Goal: Transaction & Acquisition: Purchase product/service

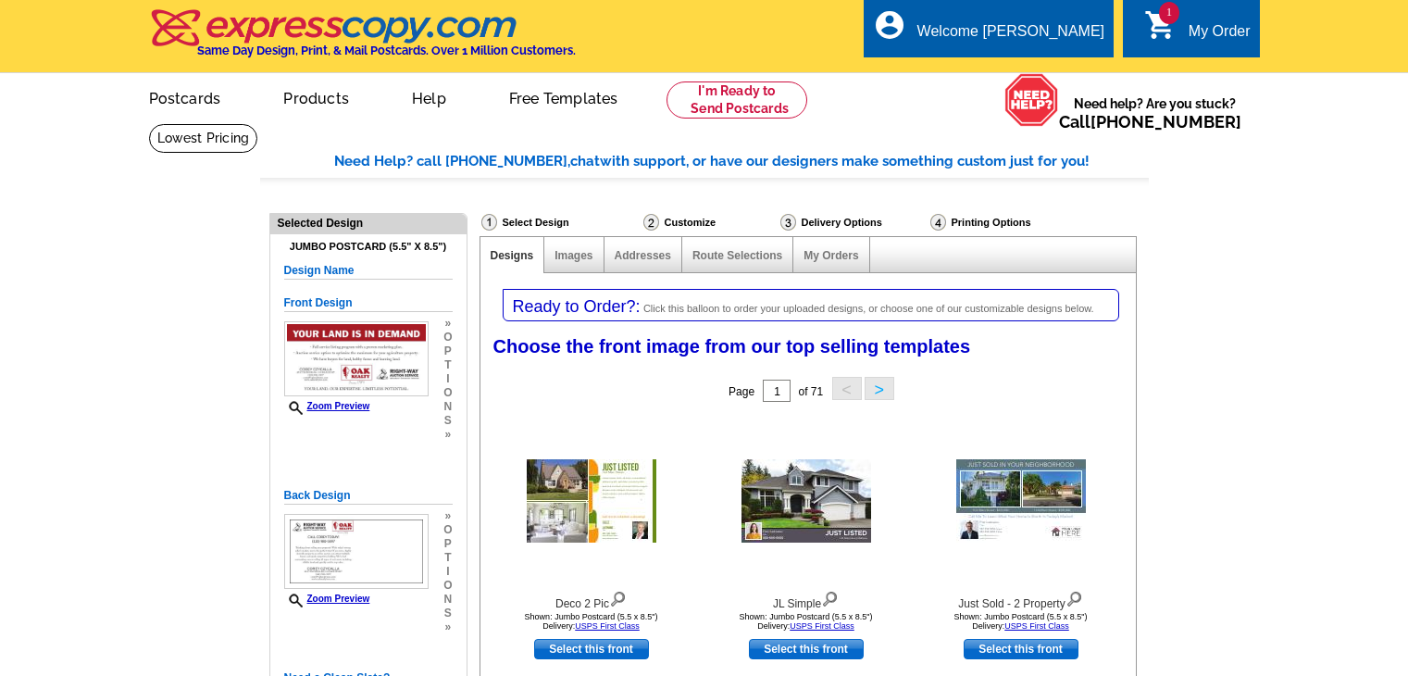
select select "785"
select select "1"
select select "2"
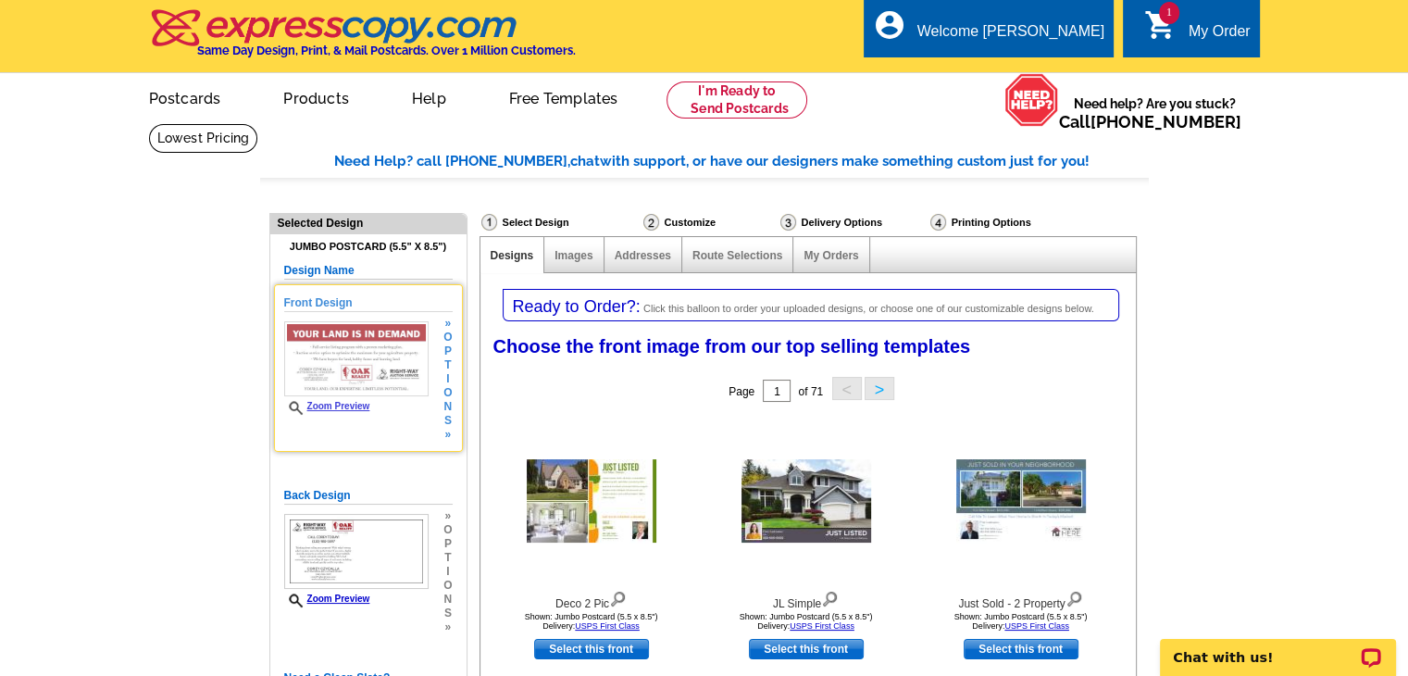
click at [444, 367] on span "t" at bounding box center [447, 365] width 8 height 14
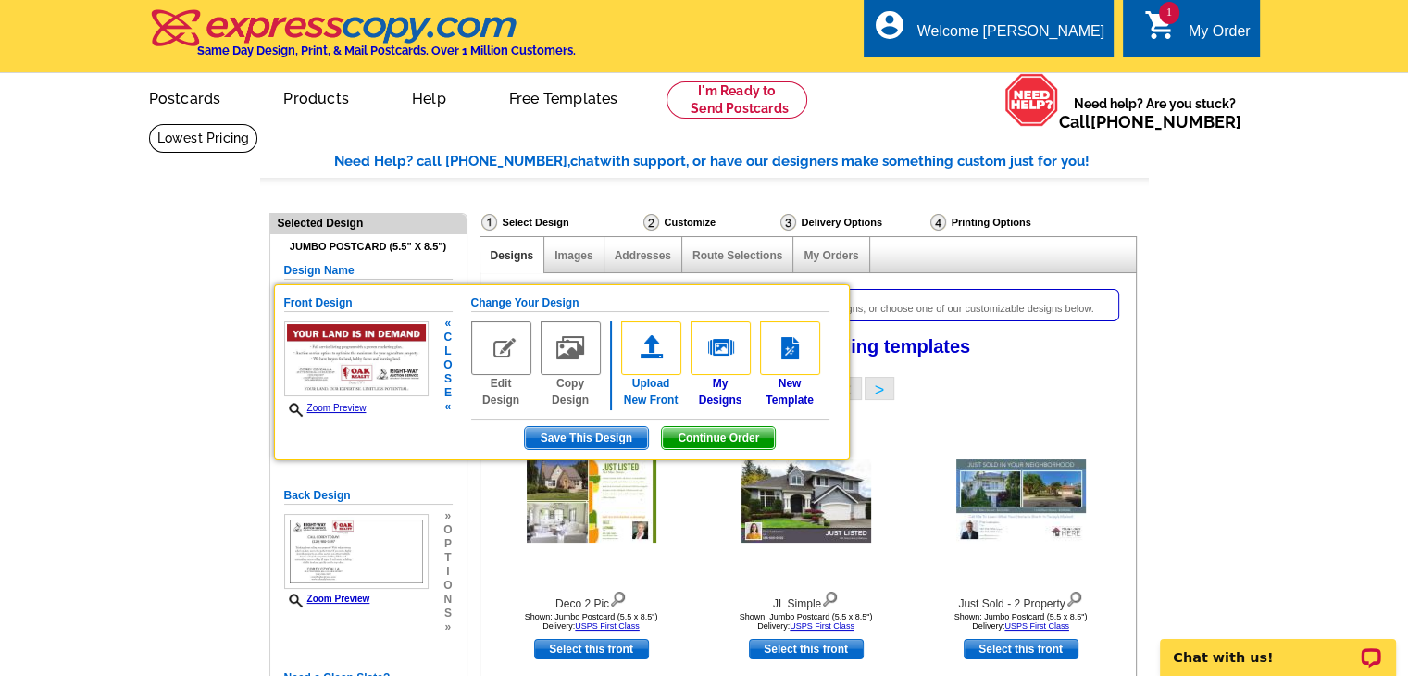
click at [651, 349] on img at bounding box center [651, 348] width 60 height 54
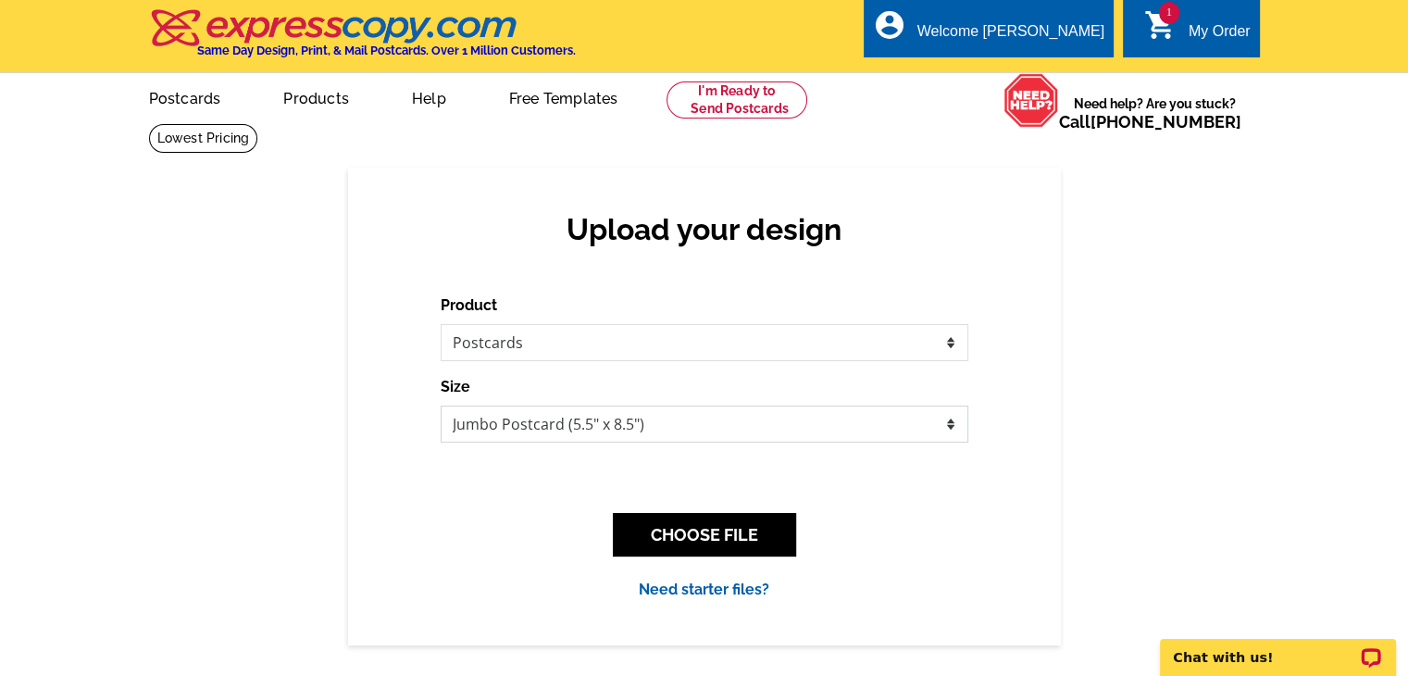
click at [951, 426] on select "Jumbo Postcard (5.5" x 8.5") Regular Postcard (4.25" x 5.6") Panoramic Postcard…" at bounding box center [705, 423] width 528 height 37
select select "3"
click at [441, 406] on select "Jumbo Postcard (5.5" x 8.5") Regular Postcard (4.25" x 5.6") Panoramic Postcard…" at bounding box center [705, 423] width 528 height 37
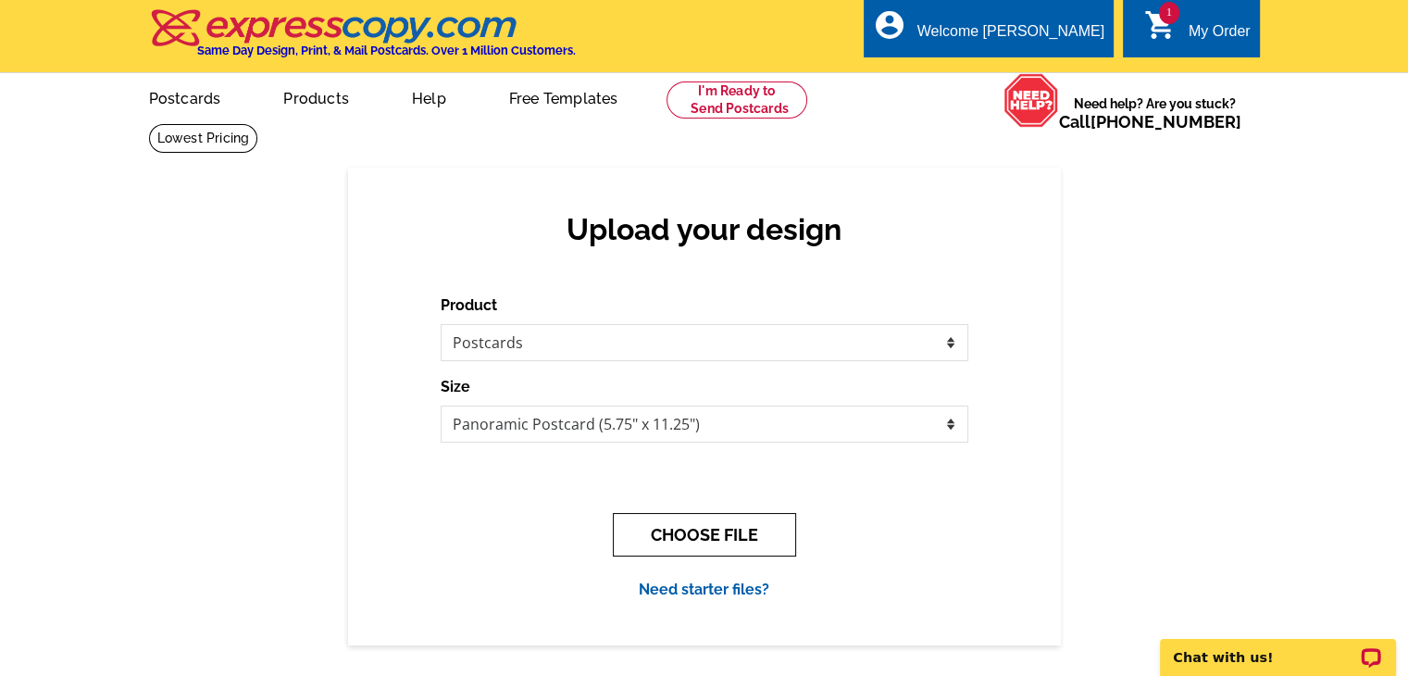
click at [718, 536] on button "CHOOSE FILE" at bounding box center [704, 534] width 183 height 43
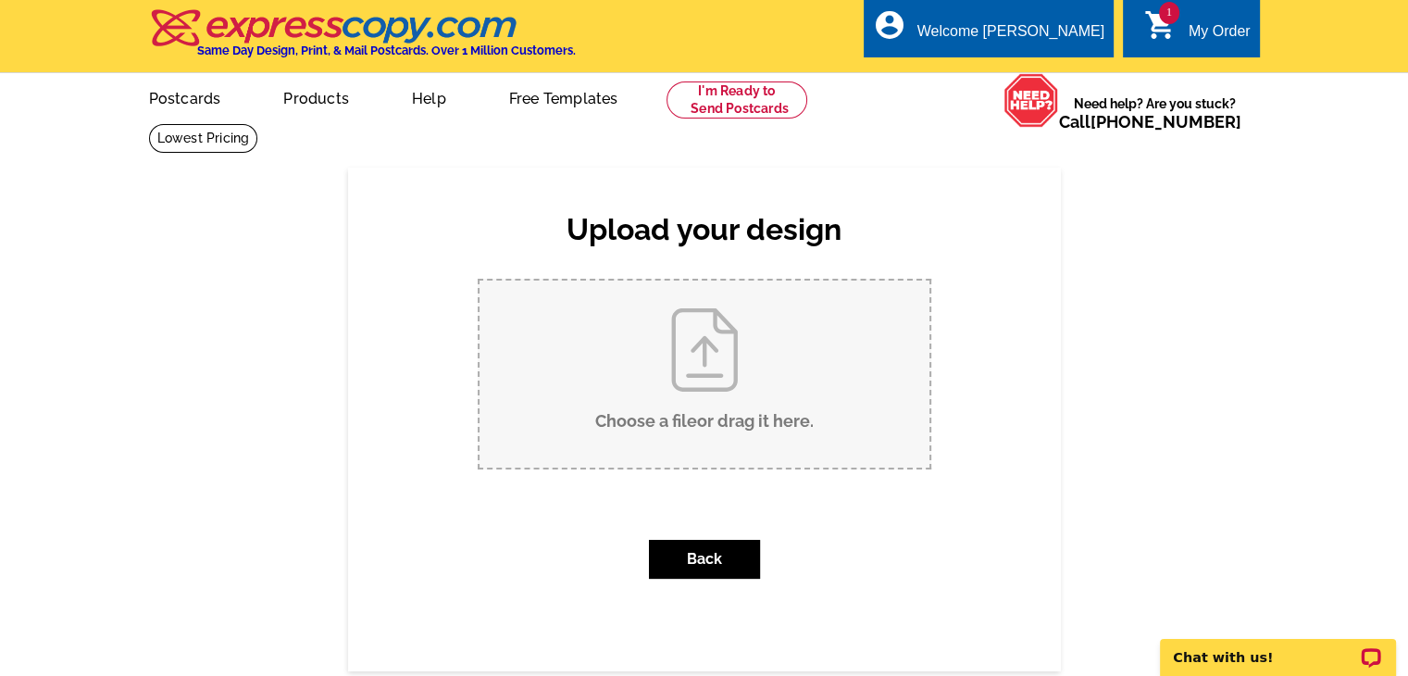
click at [714, 371] on input "Choose a file or drag it here ." at bounding box center [704, 373] width 450 height 187
type input "C:\fakepath\August 2025 Postcard-front.pdf"
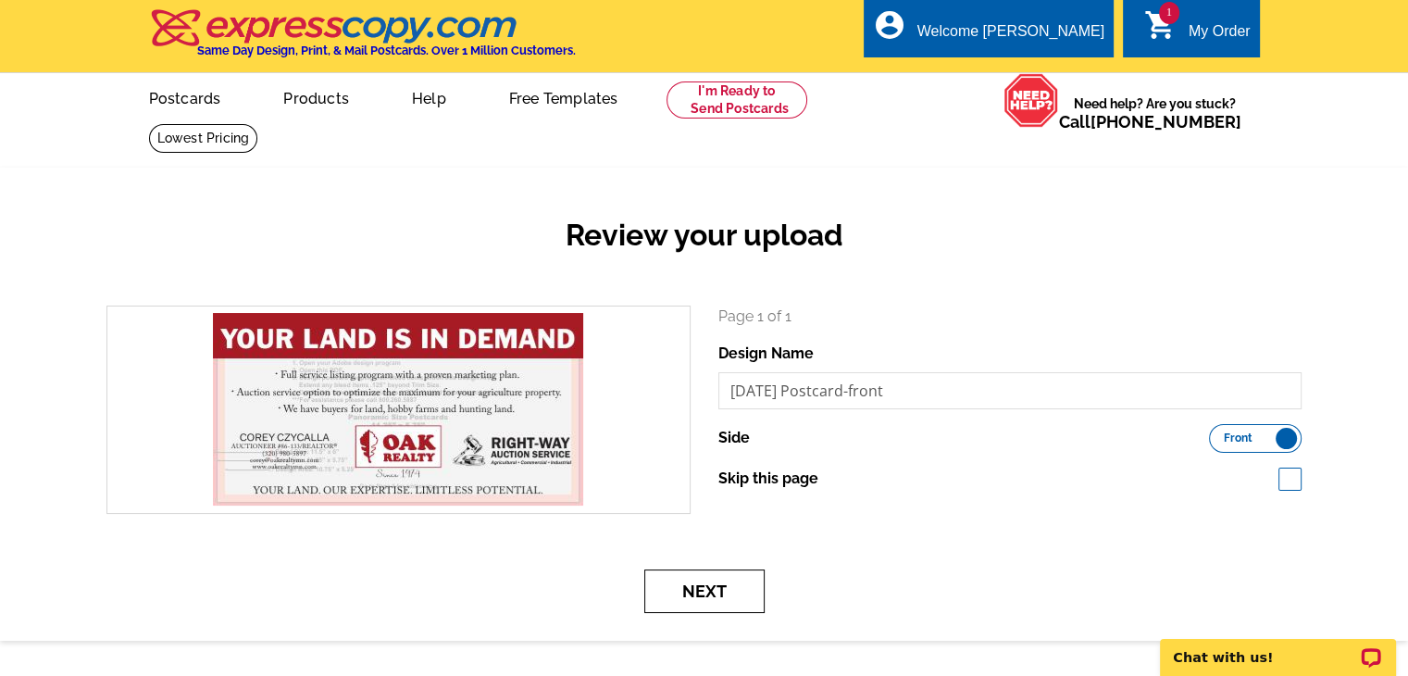
click at [717, 593] on button "Next" at bounding box center [704, 590] width 120 height 43
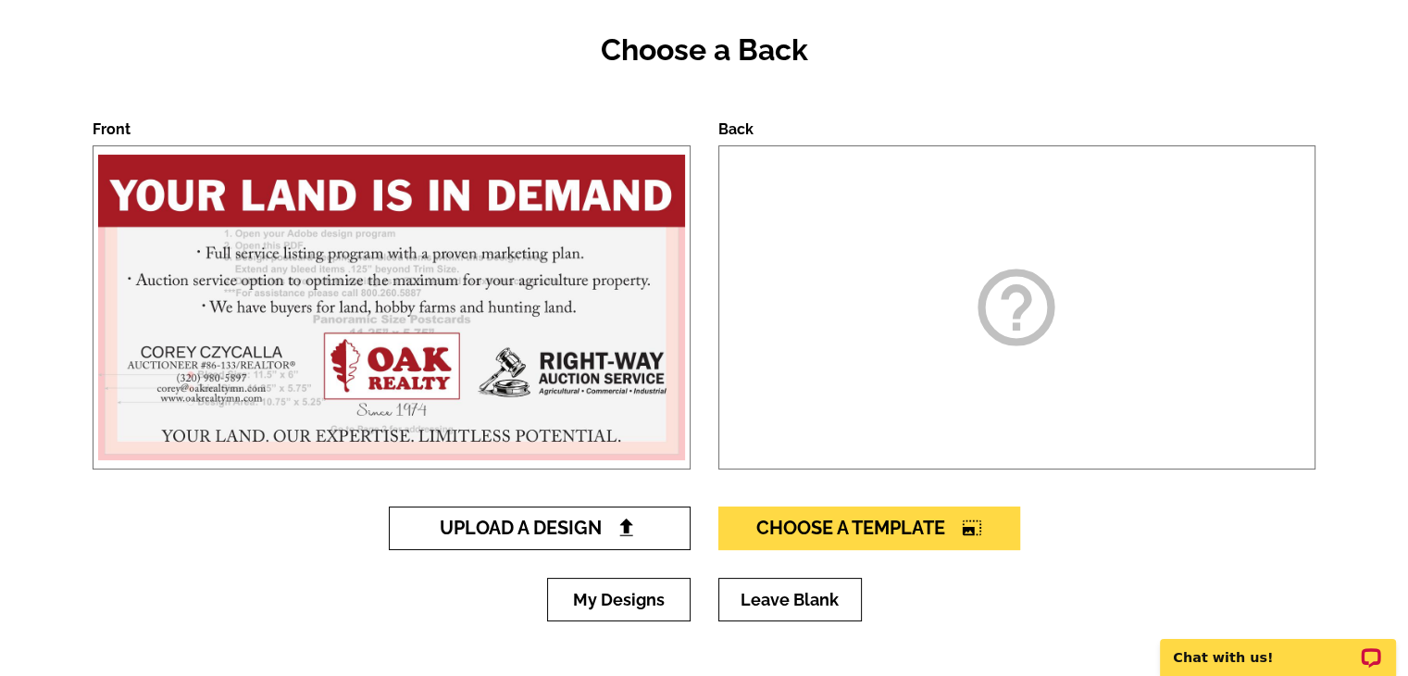
click at [625, 525] on img at bounding box center [625, 526] width 19 height 19
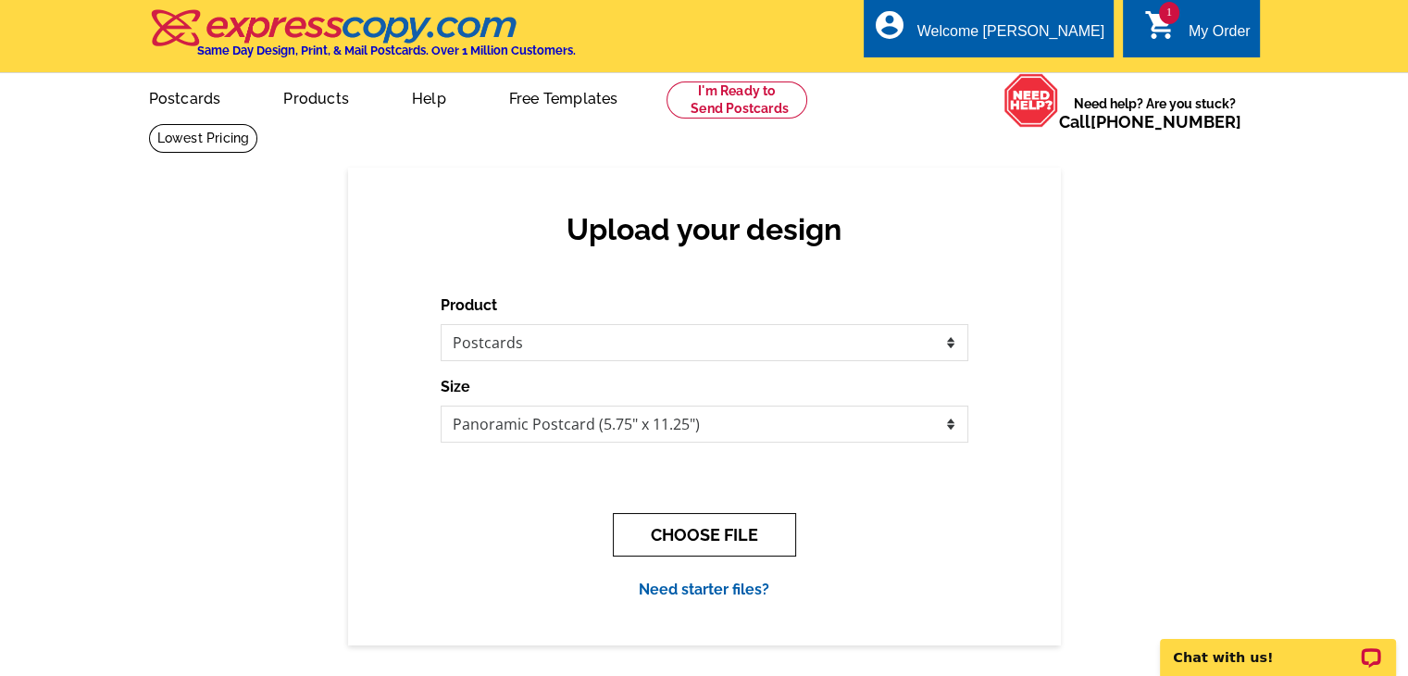
click at [726, 537] on button "CHOOSE FILE" at bounding box center [704, 534] width 183 height 43
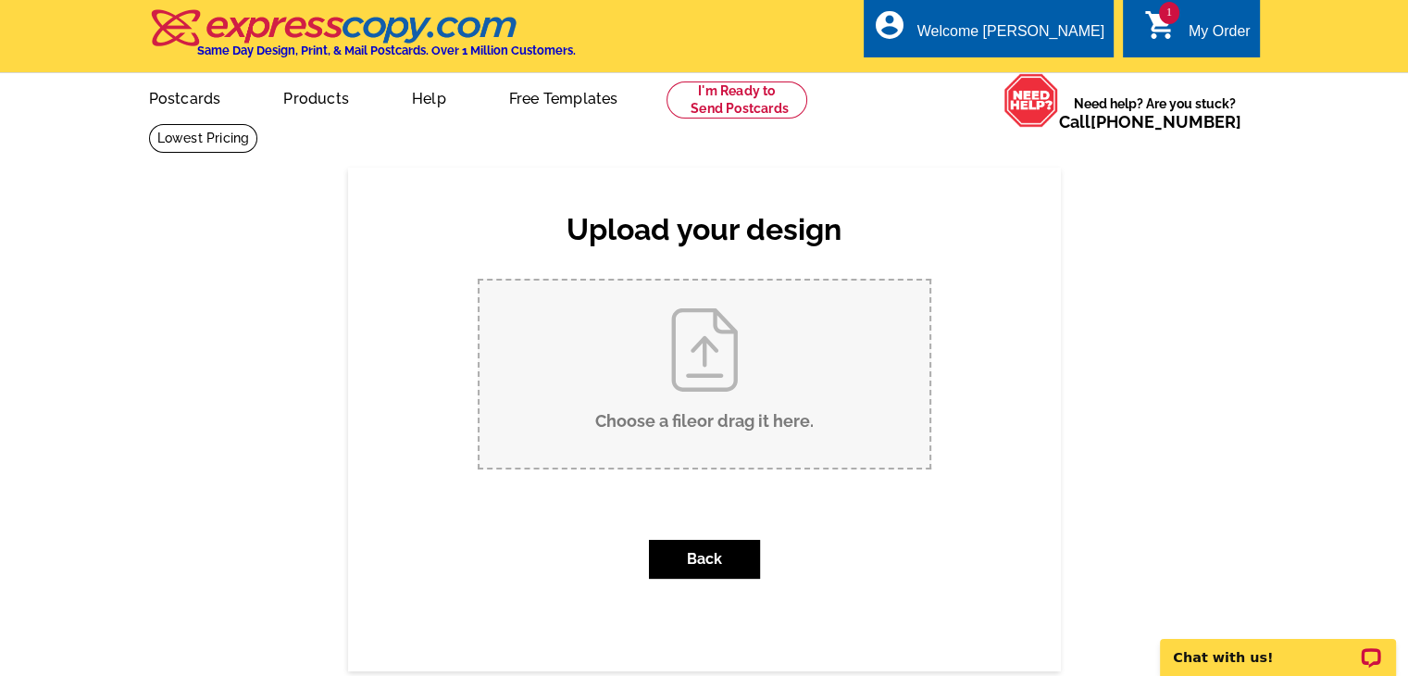
click at [717, 371] on input "Choose a file or drag it here ." at bounding box center [704, 373] width 450 height 187
type input "C:\fakepath\[DATE] Postcard-back.pdf"
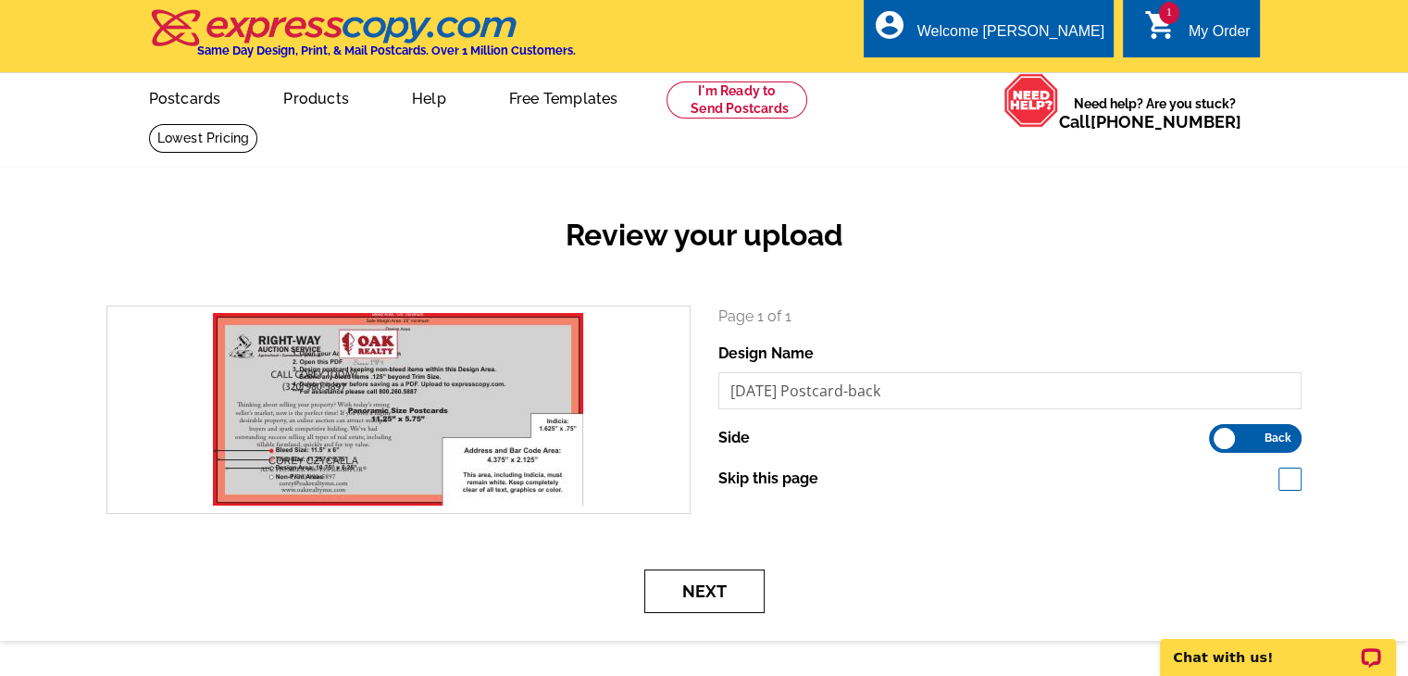
click at [689, 590] on button "Next" at bounding box center [704, 590] width 120 height 43
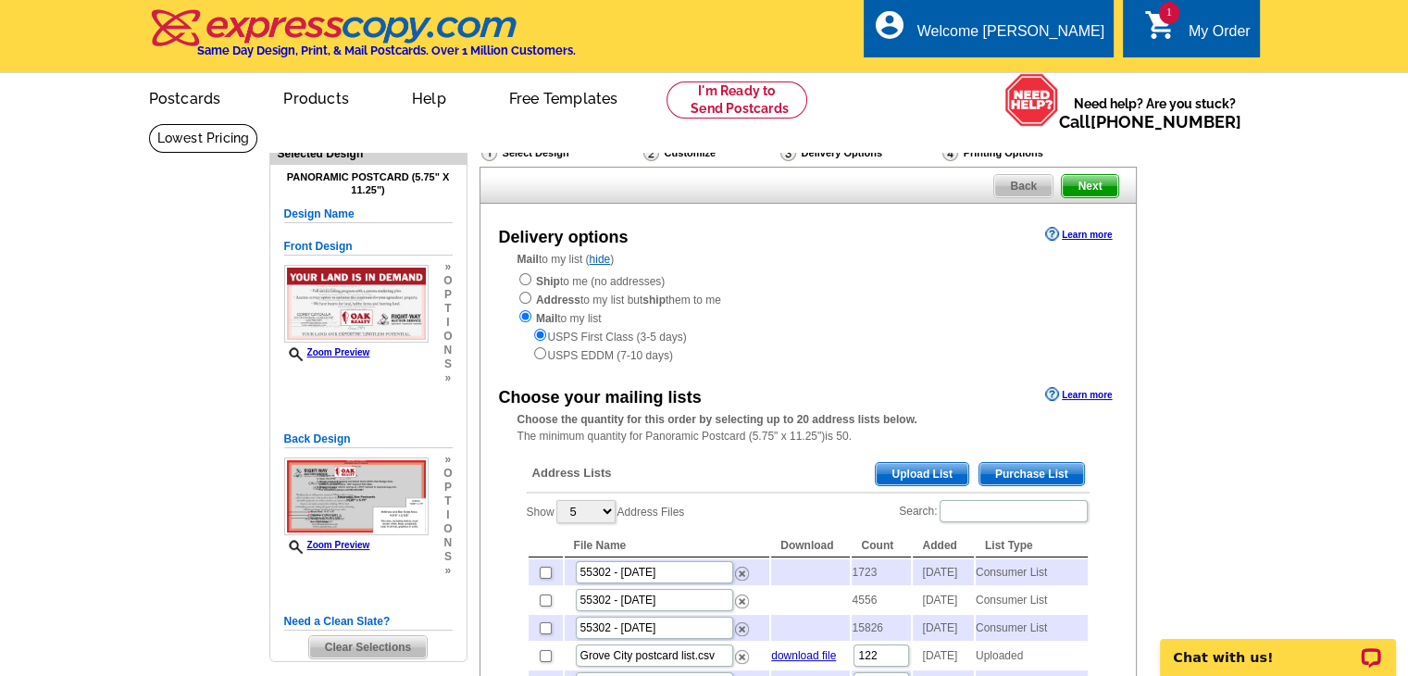
click at [918, 478] on span "Upload List" at bounding box center [921, 474] width 92 height 22
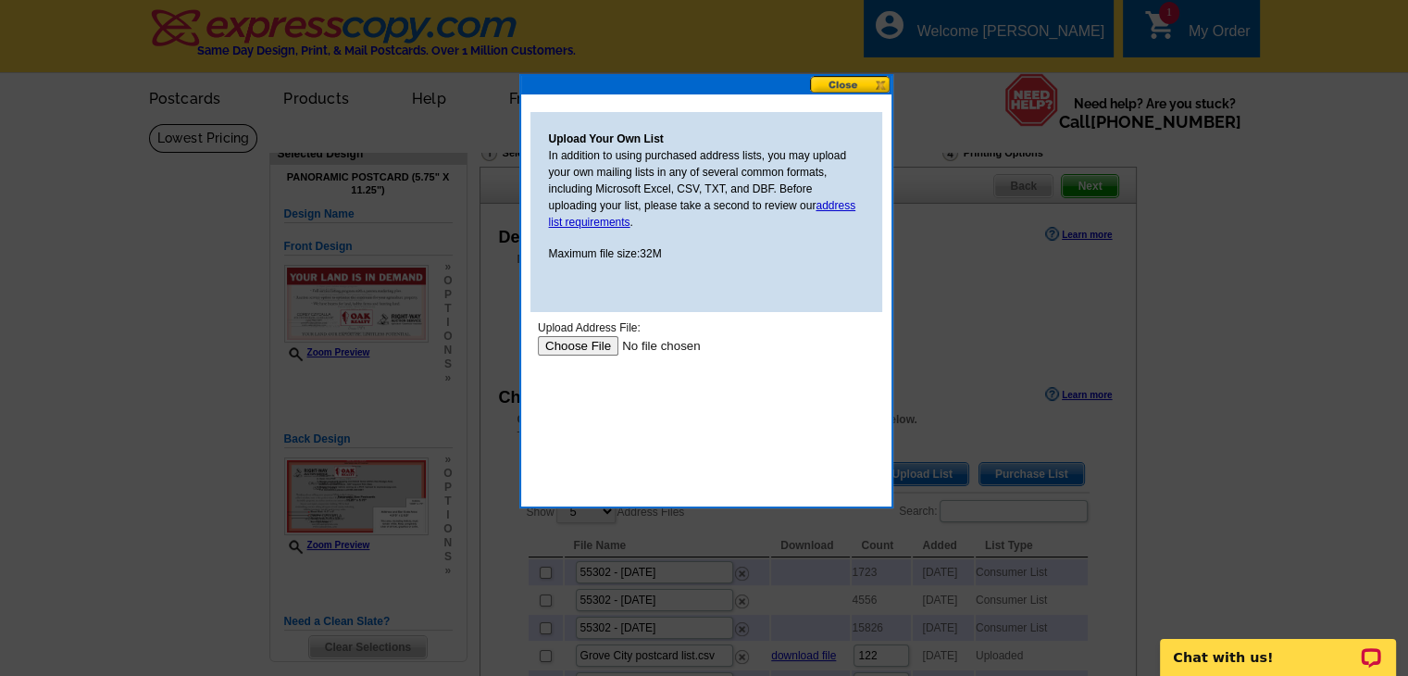
click at [590, 343] on input "file" at bounding box center [654, 345] width 234 height 19
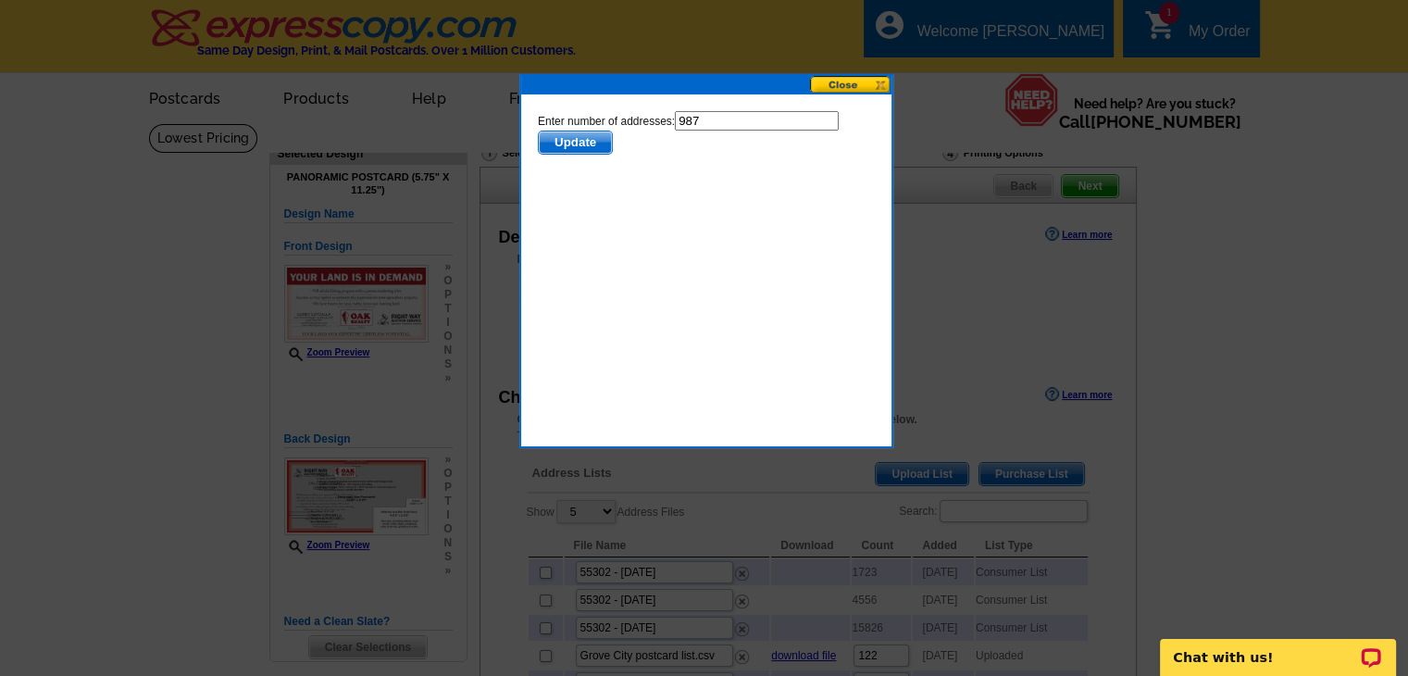
click at [846, 86] on button at bounding box center [850, 85] width 81 height 18
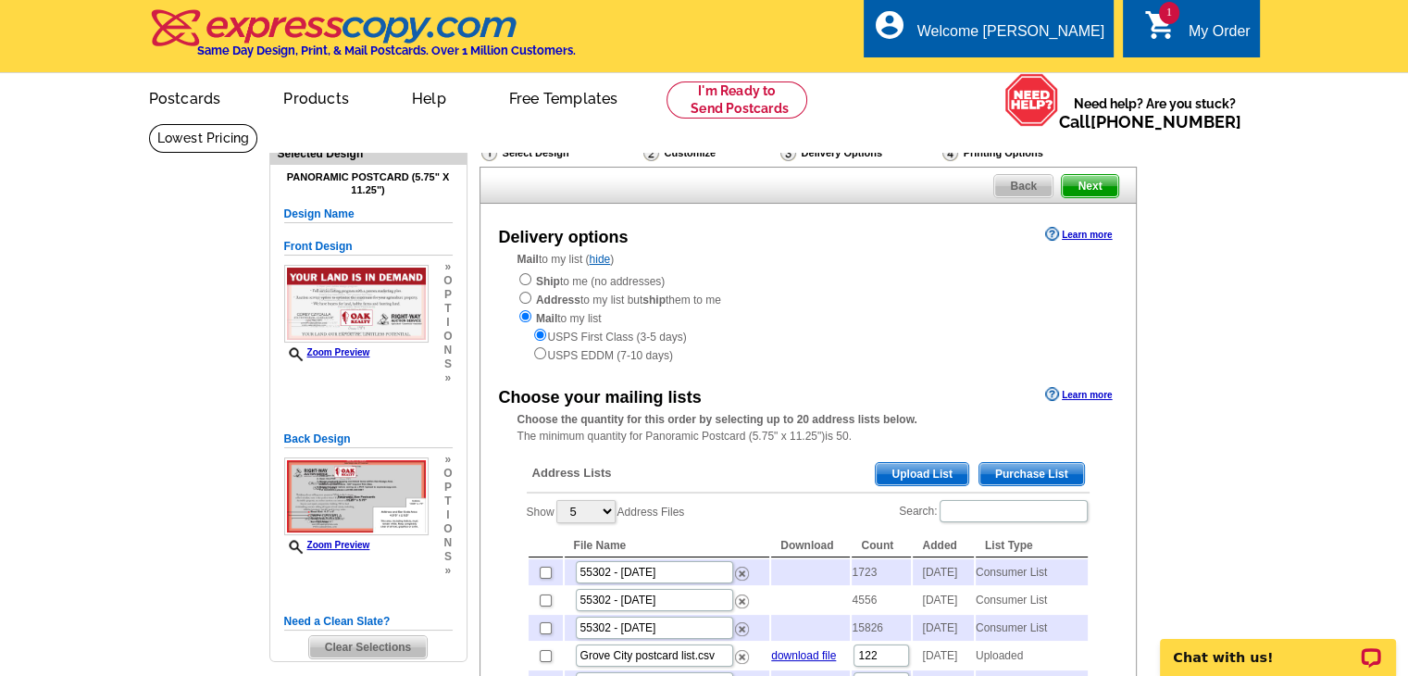
click at [943, 475] on span "Upload List" at bounding box center [921, 474] width 92 height 22
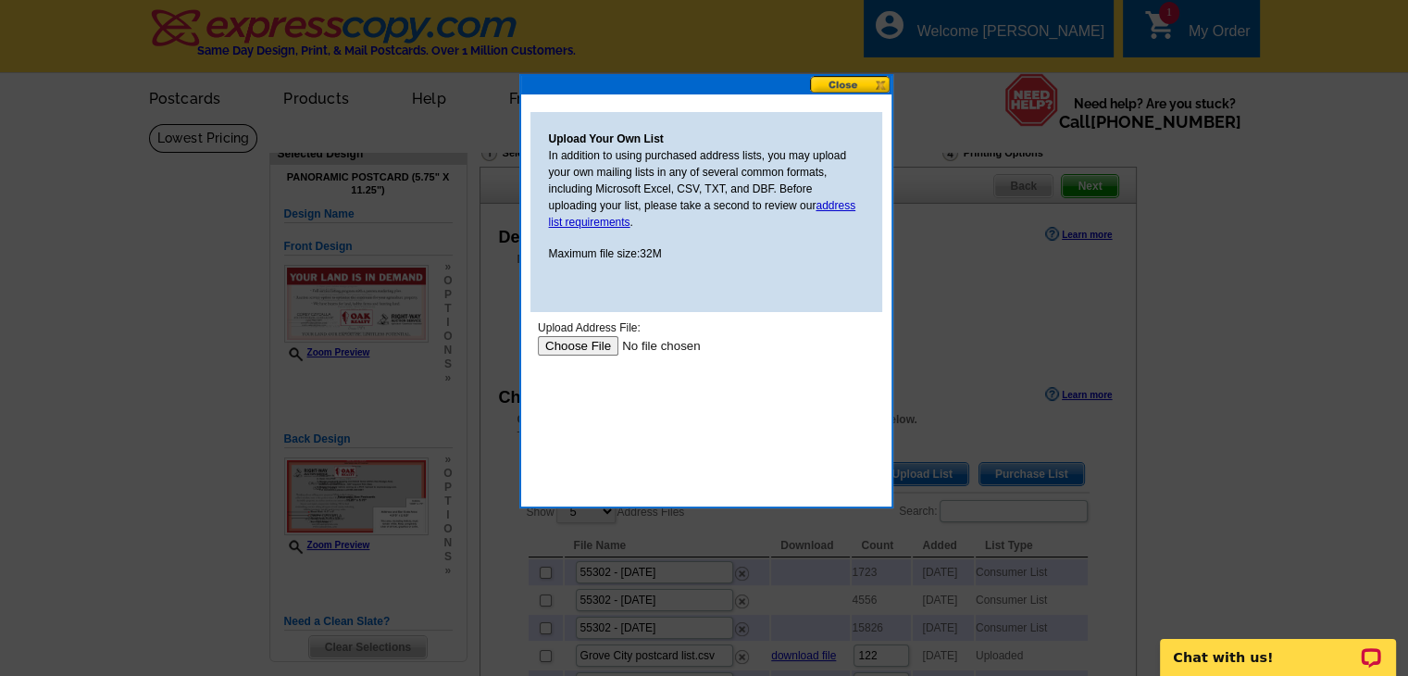
click at [602, 348] on input "file" at bounding box center [654, 345] width 234 height 19
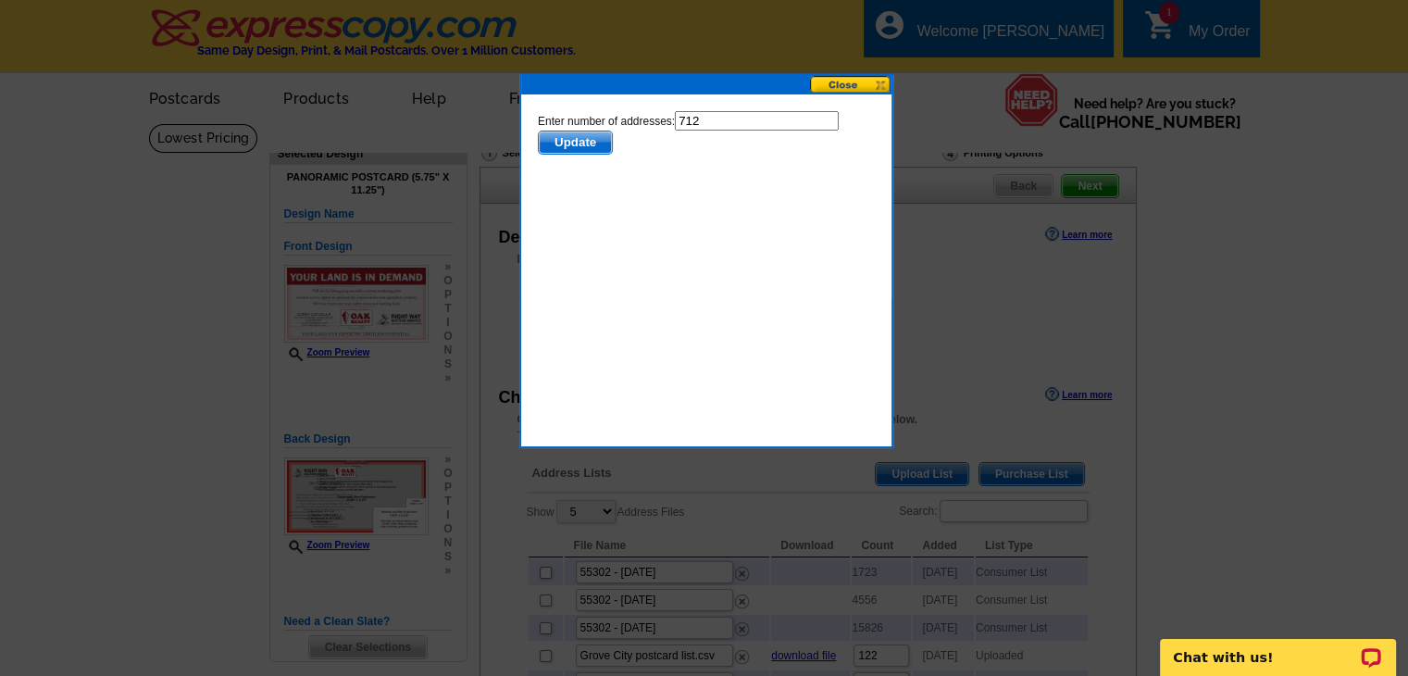
click at [580, 136] on span "Update" at bounding box center [574, 142] width 73 height 22
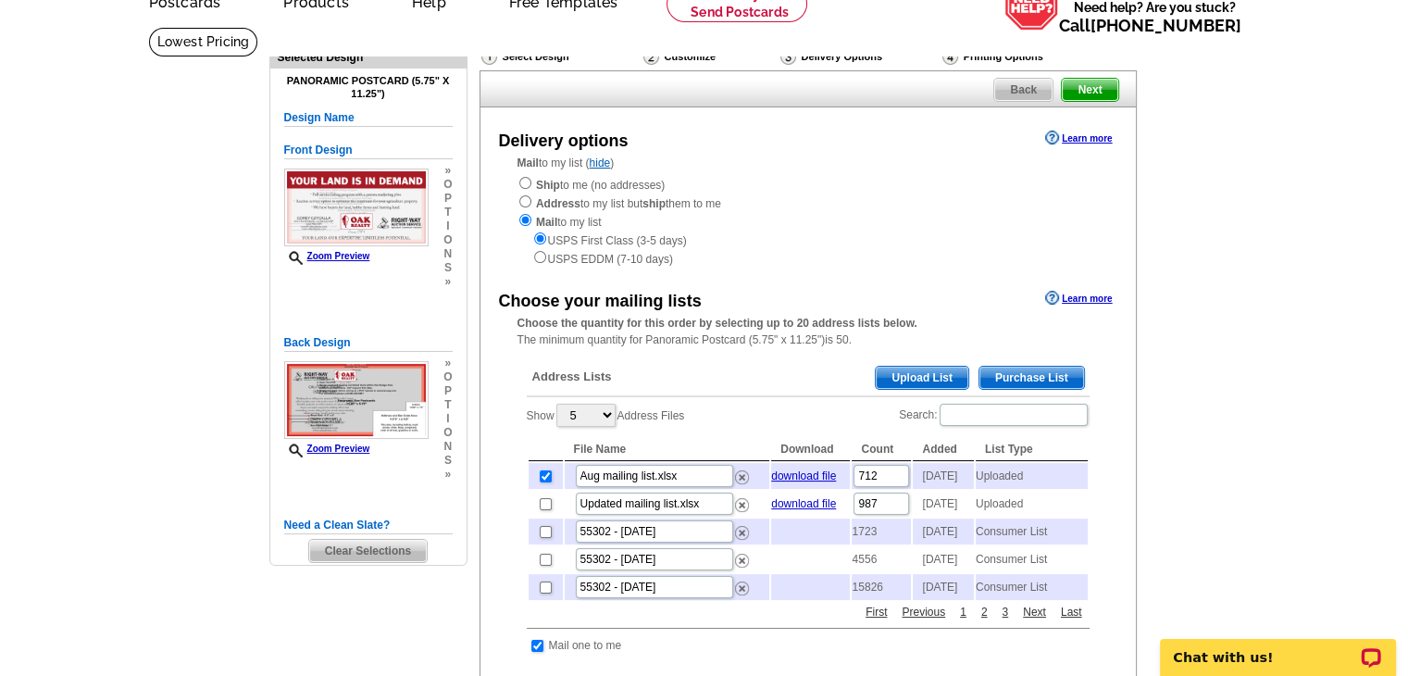
scroll to position [93, 0]
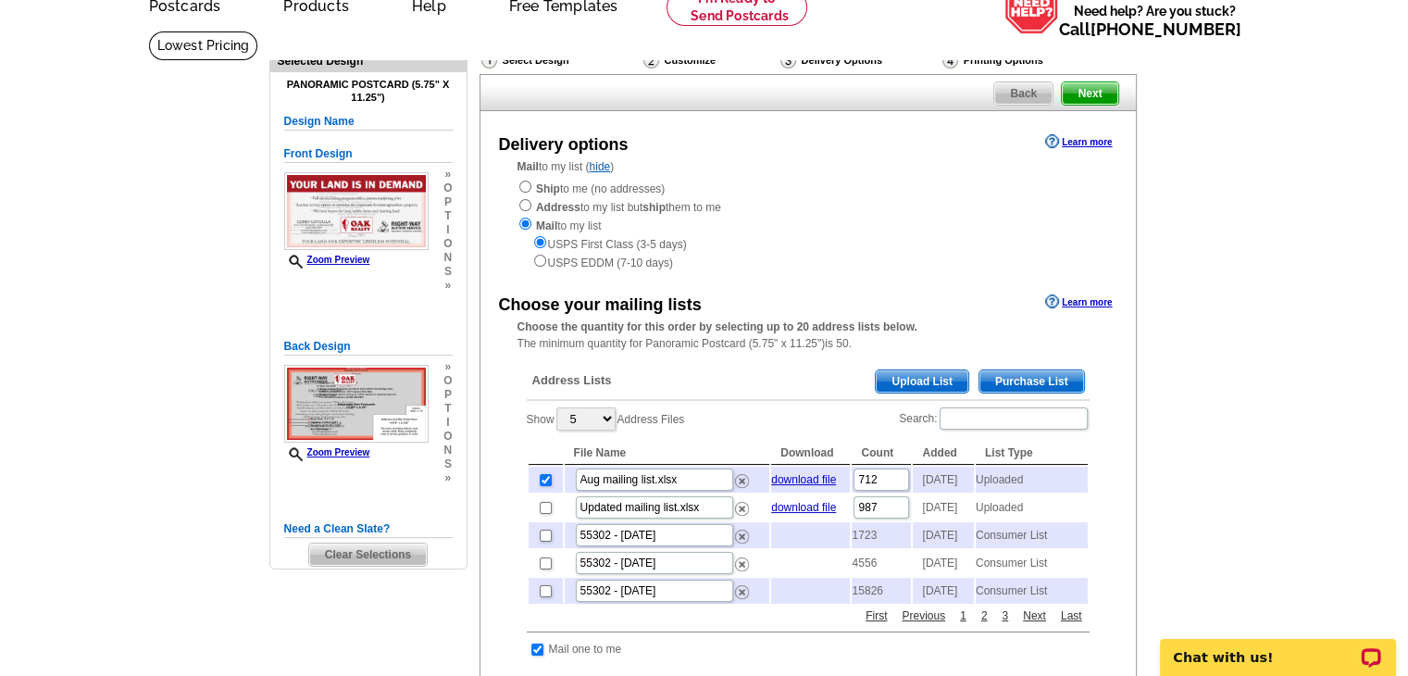
click at [1100, 96] on span "Next" at bounding box center [1089, 93] width 56 height 22
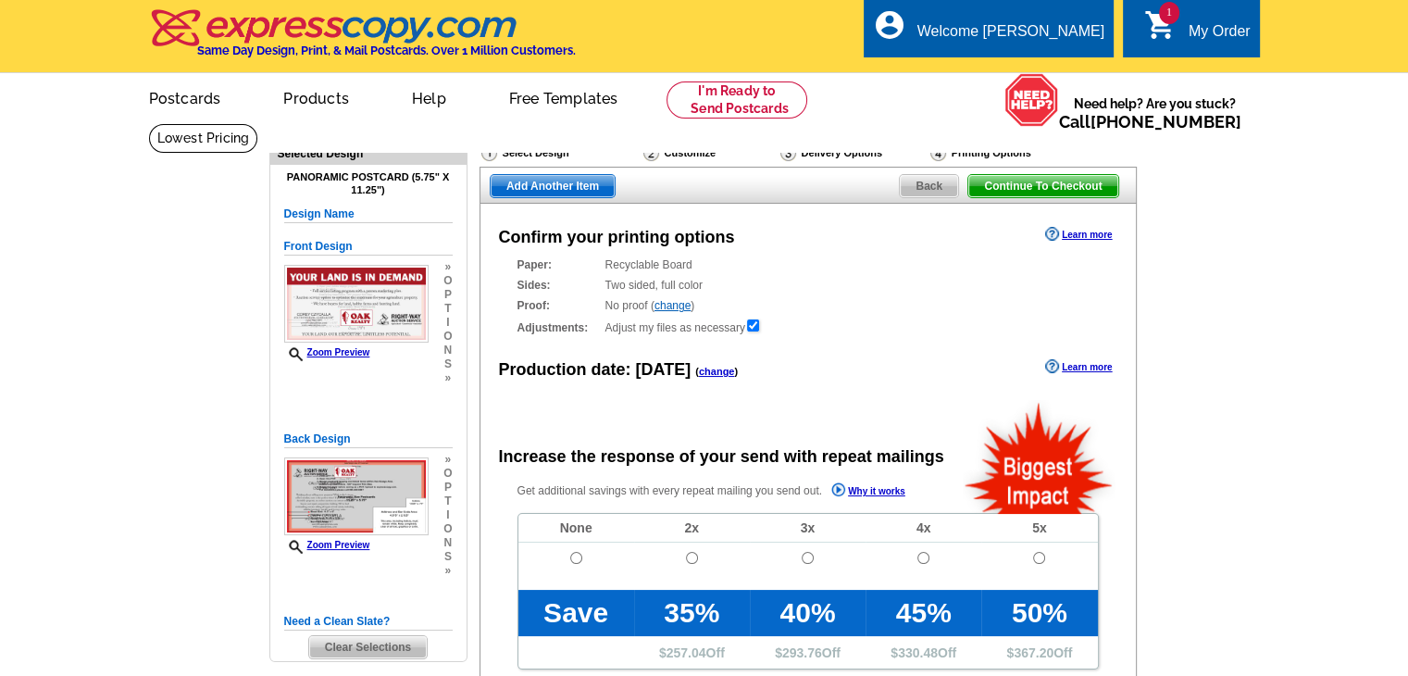
radio input "false"
click at [923, 185] on span "Back" at bounding box center [929, 186] width 58 height 22
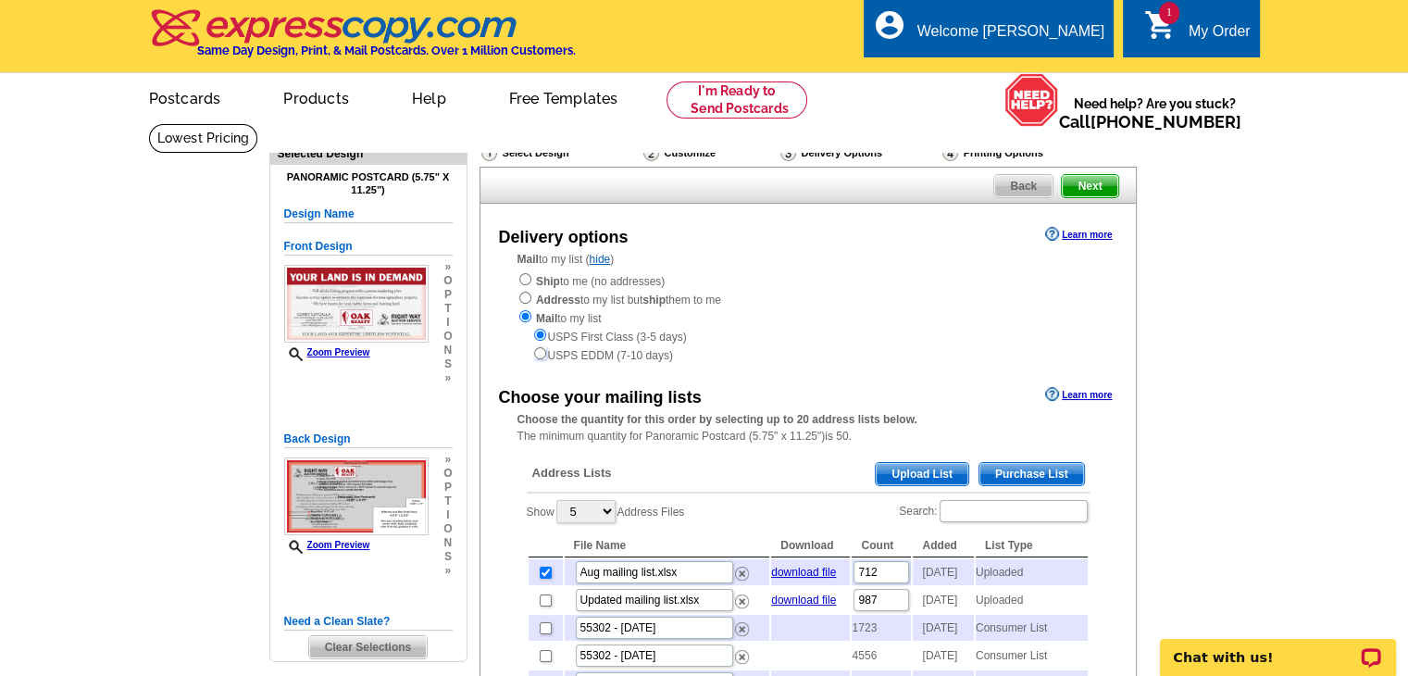
click at [540, 355] on input "radio" at bounding box center [540, 353] width 12 height 12
radio input "true"
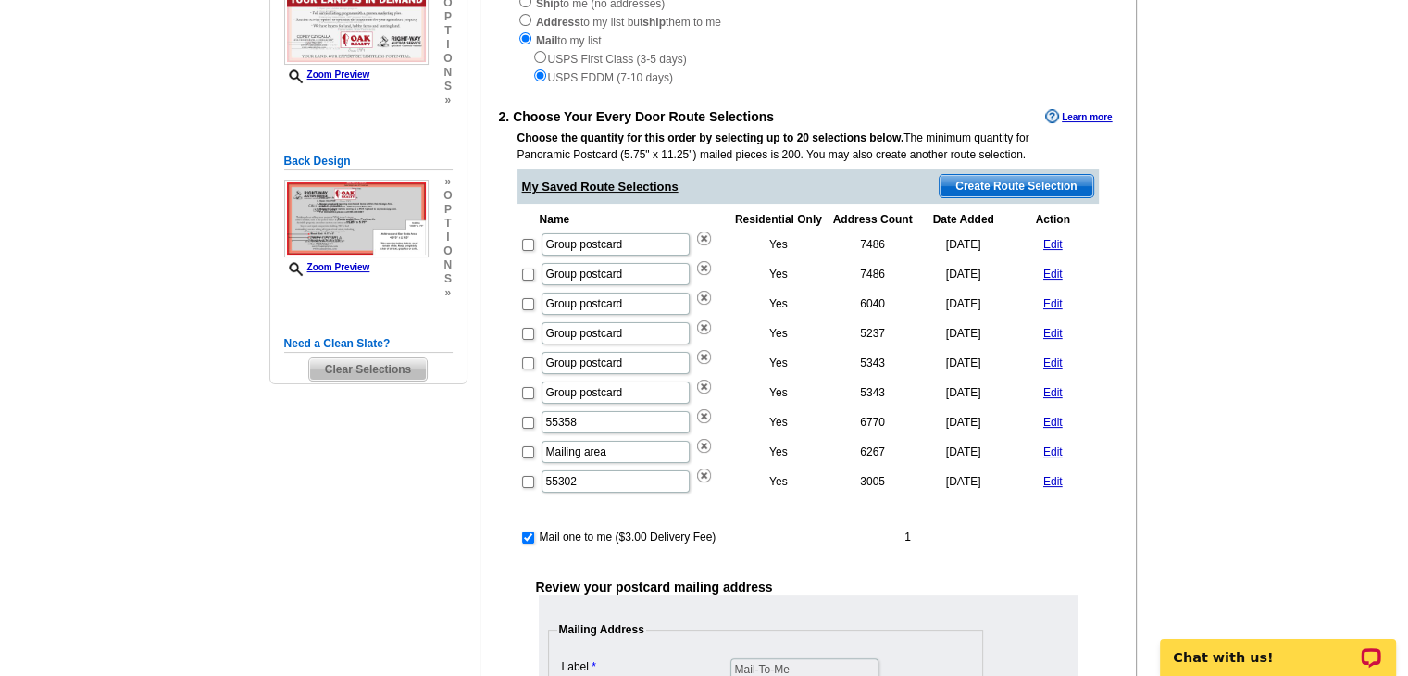
scroll to position [185, 0]
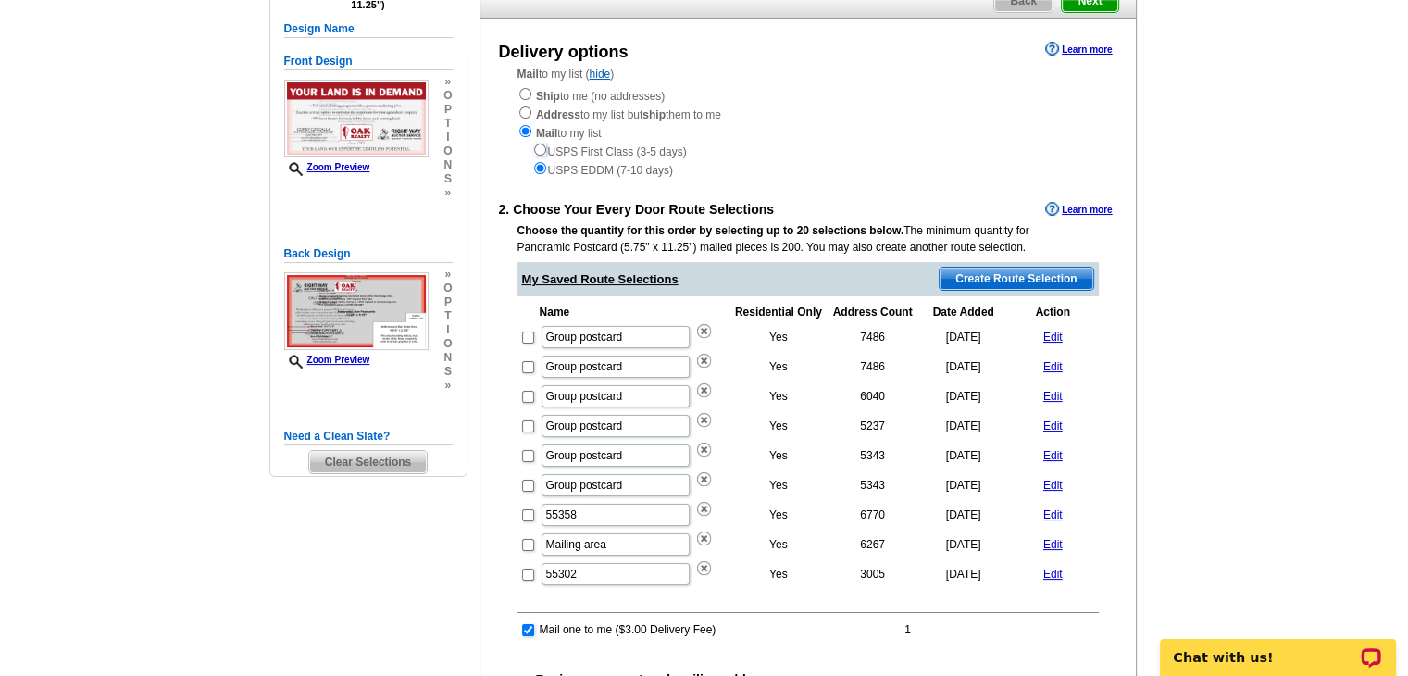
click at [540, 149] on input "radio" at bounding box center [540, 149] width 12 height 12
radio input "true"
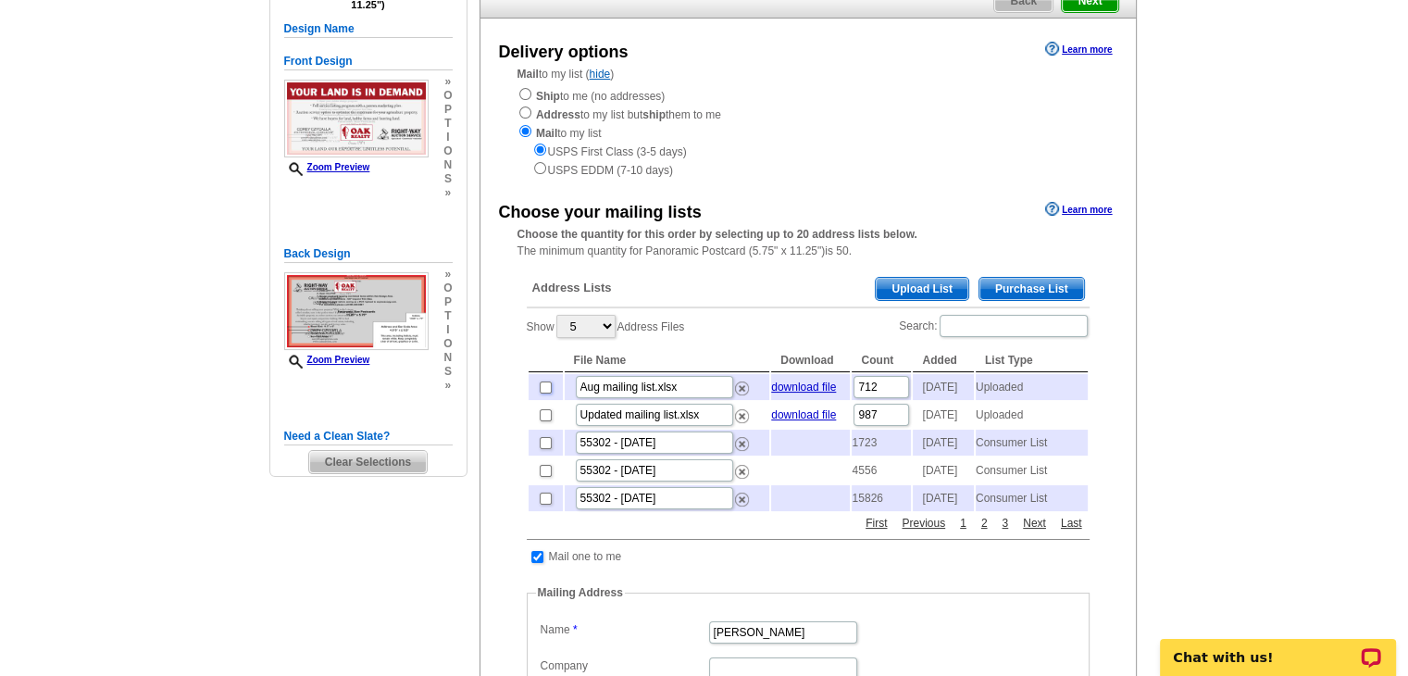
click at [544, 387] on input "checkbox" at bounding box center [546, 387] width 12 height 12
checkbox input "true"
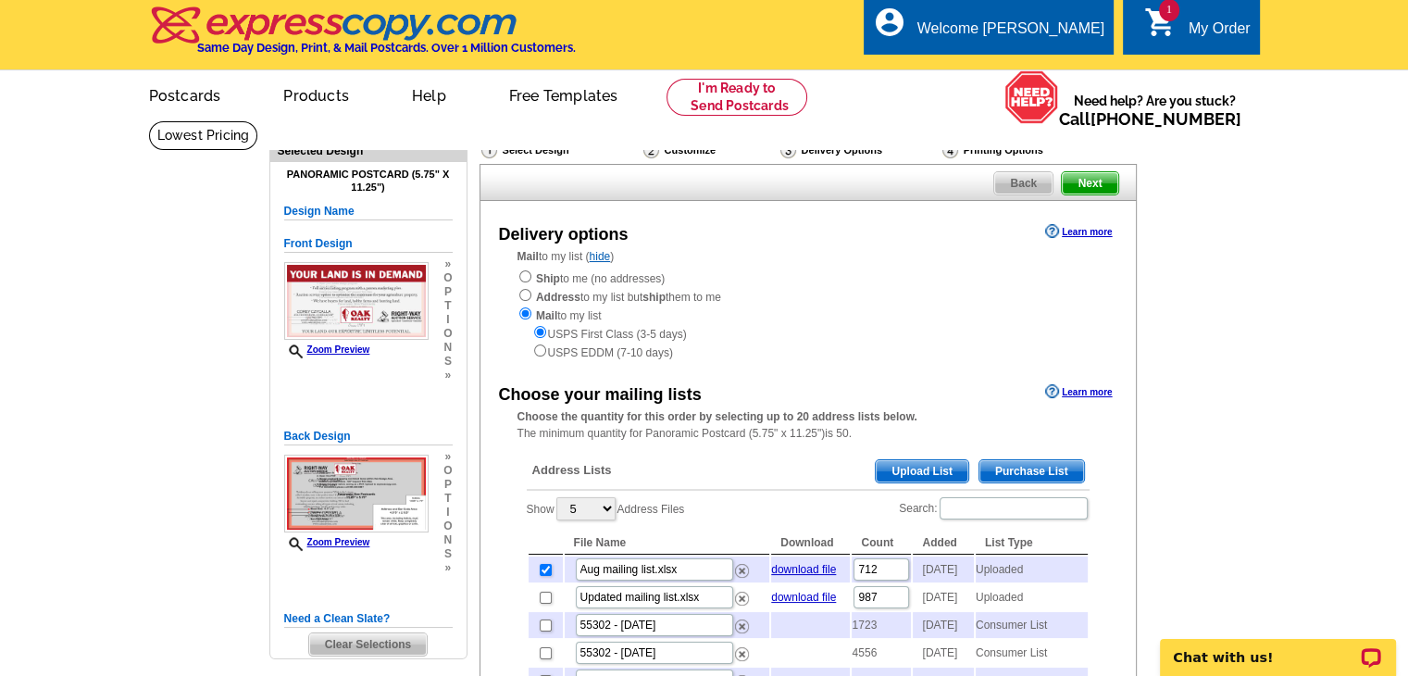
scroll to position [0, 0]
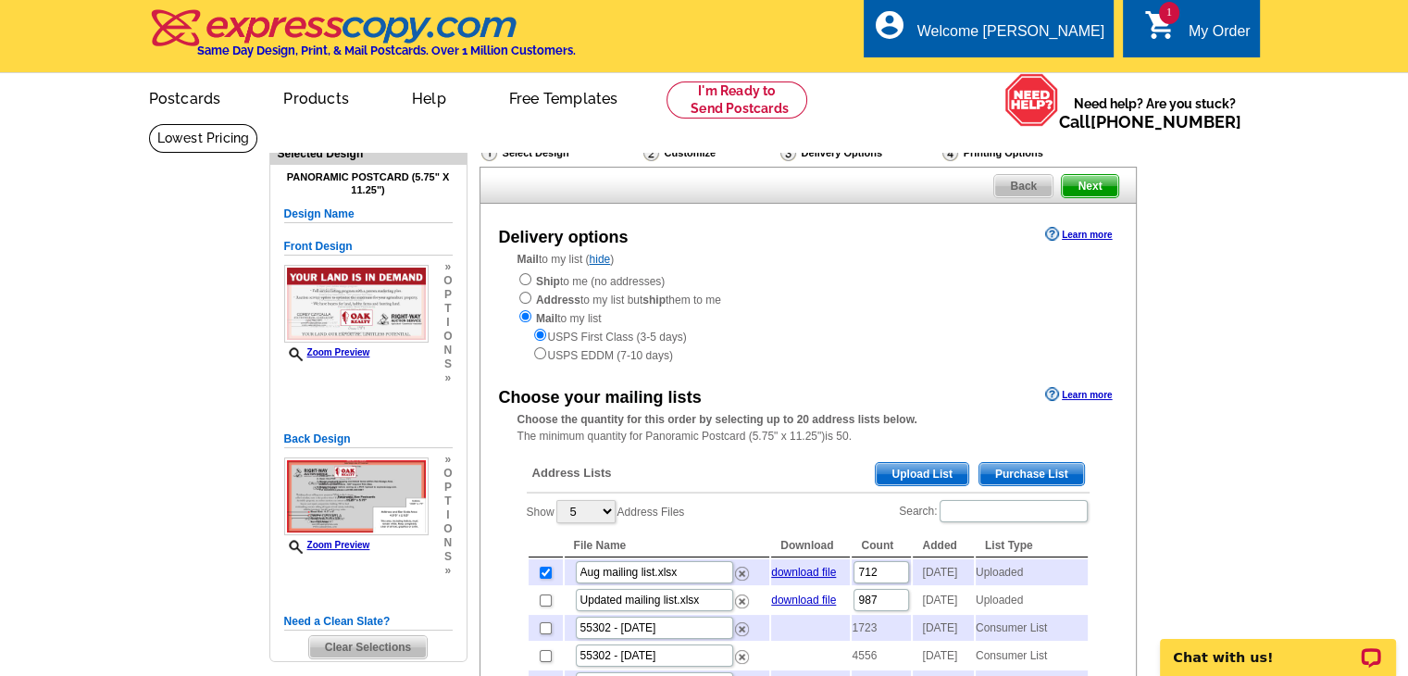
click at [1102, 188] on span "Next" at bounding box center [1089, 186] width 56 height 22
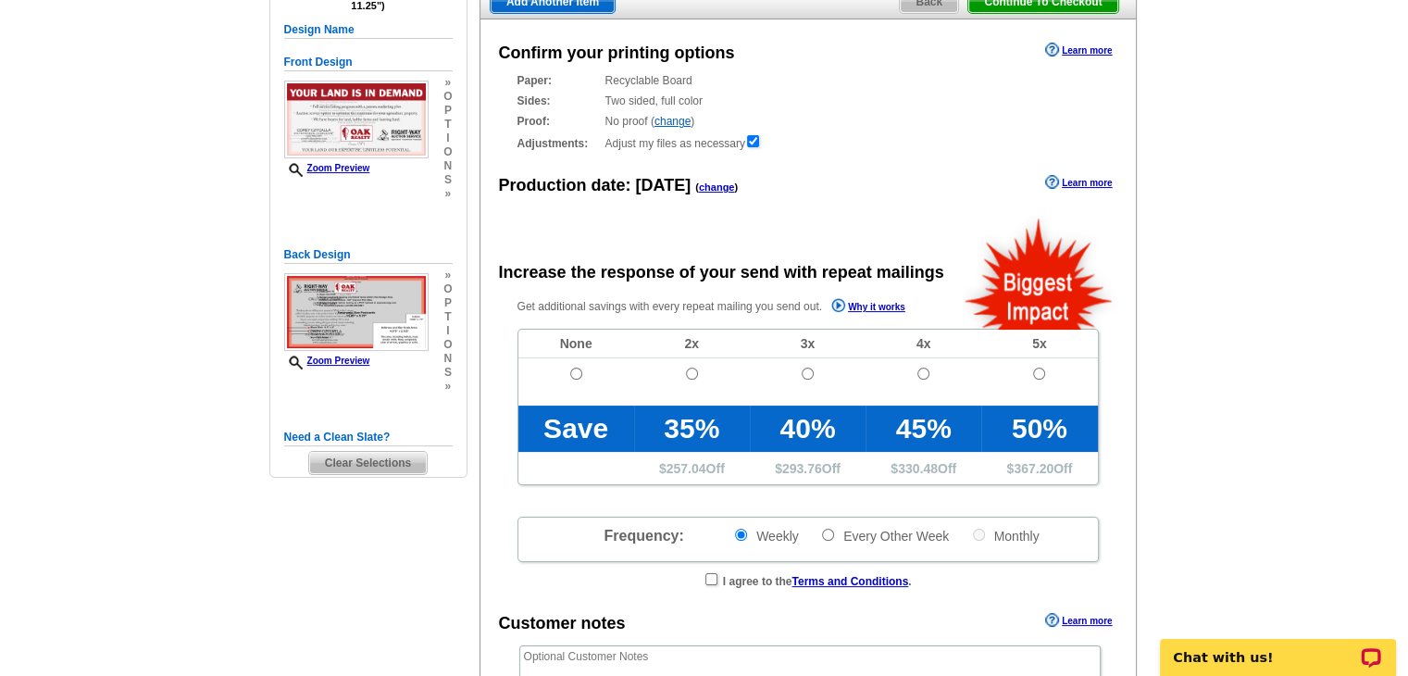
radio input "false"
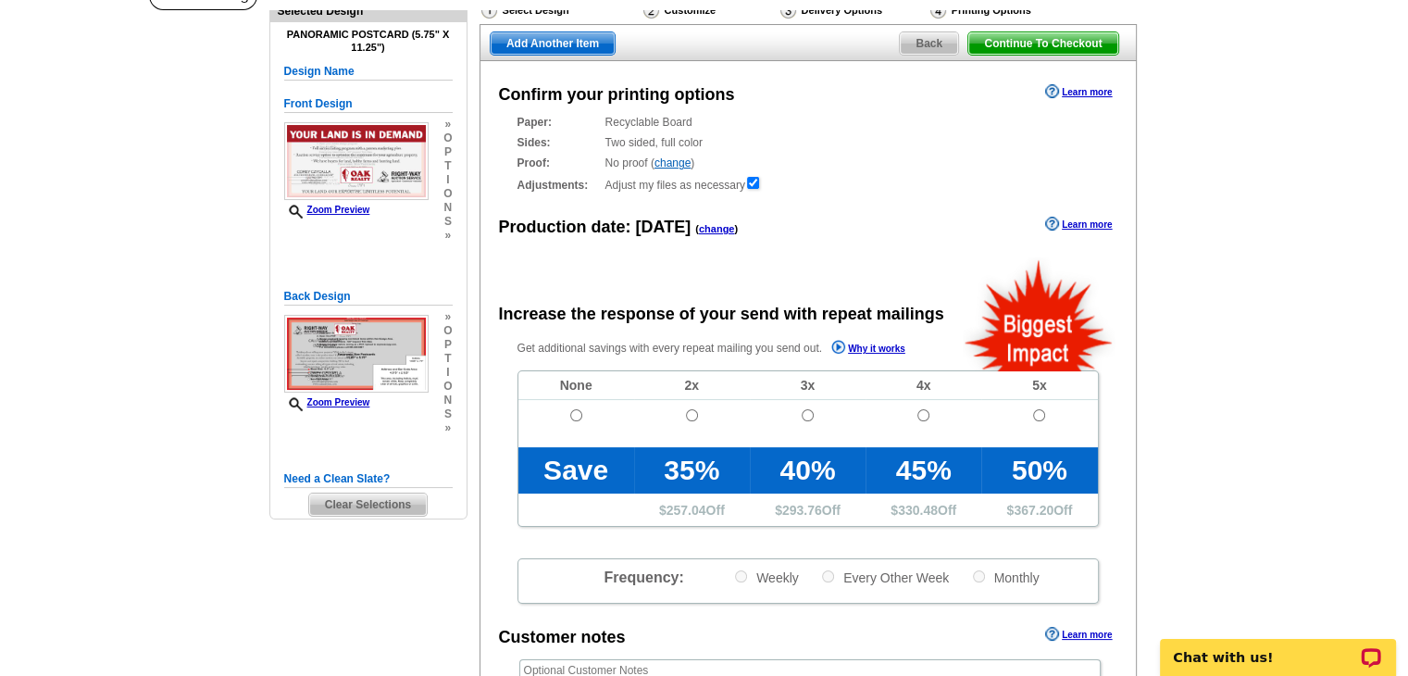
scroll to position [555, 0]
